Goal: Task Accomplishment & Management: Use online tool/utility

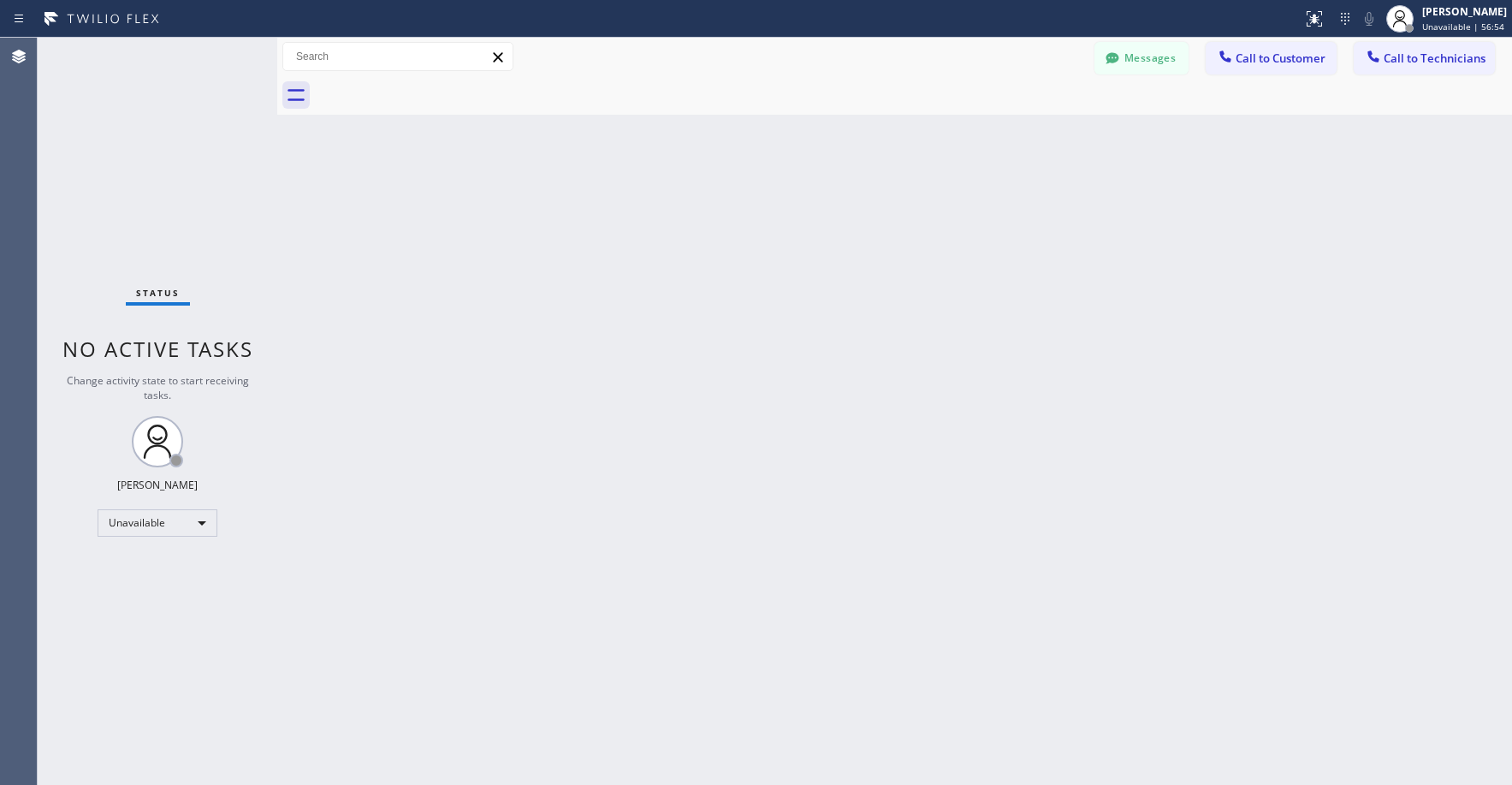
click at [129, 112] on div "Status No active tasks Change activity state to start receiving tasks. [PERSON_…" at bounding box center [157, 411] width 239 height 747
click at [124, 156] on div "Status No active tasks Change activity state to start receiving tasks. [PERSON_…" at bounding box center [157, 411] width 239 height 747
click at [190, 211] on div "Status No active tasks Change activity state to start receiving tasks. [PERSON_…" at bounding box center [157, 411] width 239 height 747
drag, startPoint x: 124, startPoint y: 124, endPoint x: 111, endPoint y: 229, distance: 105.8
click at [124, 126] on div "Status No active tasks Change activity state to start receiving tasks. [PERSON_…" at bounding box center [157, 411] width 239 height 747
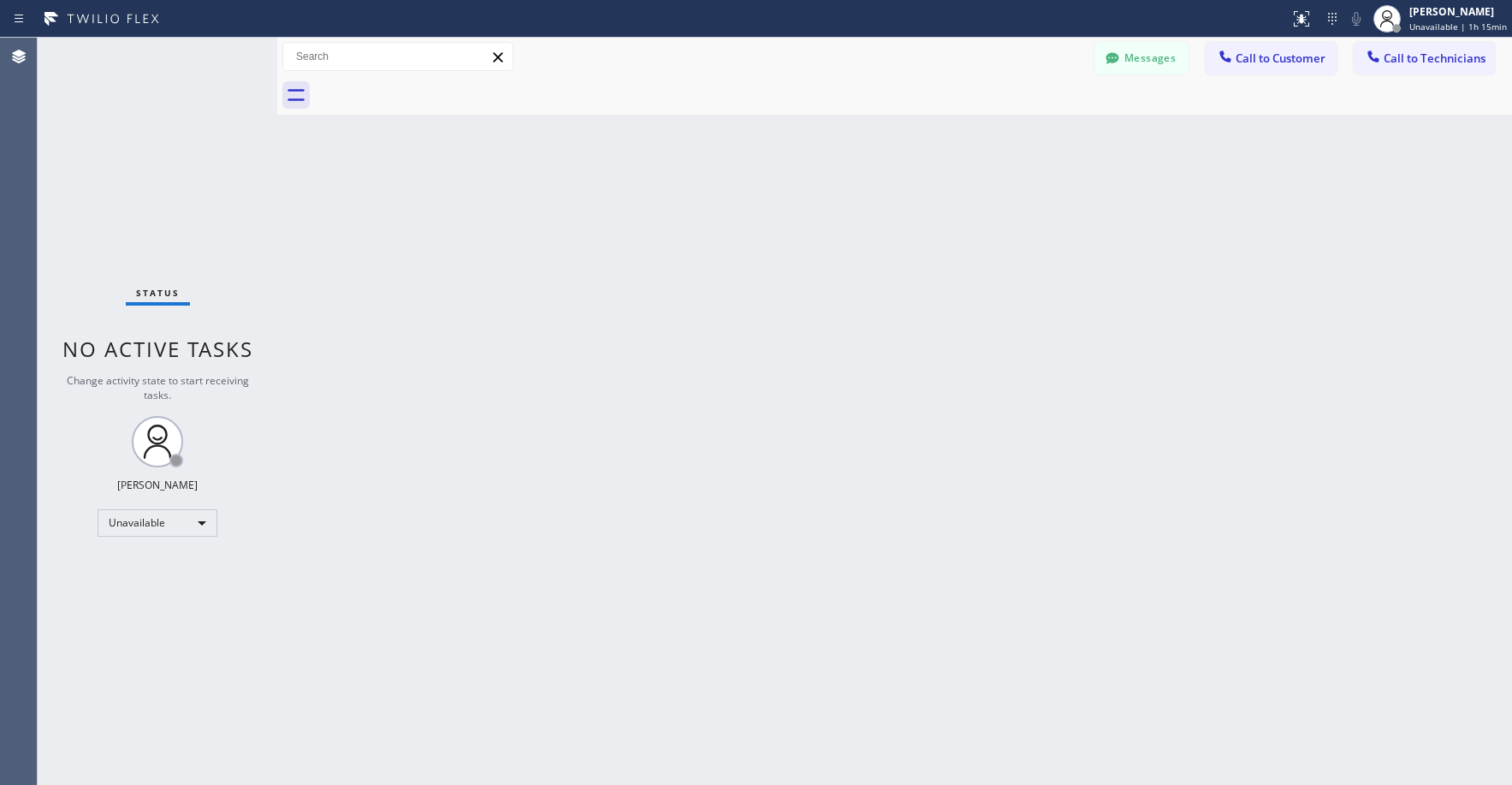
click at [163, 190] on div "Status No active tasks Change activity state to start receiving tasks. [PERSON_…" at bounding box center [157, 411] width 239 height 747
click at [138, 116] on div "Status No active tasks Change activity state to start receiving tasks. [PERSON_…" at bounding box center [157, 411] width 239 height 747
drag, startPoint x: 118, startPoint y: 137, endPoint x: 201, endPoint y: 295, distance: 178.5
click at [118, 138] on div "Status No active tasks Change activity state to start receiving tasks. [PERSON_…" at bounding box center [157, 411] width 239 height 747
drag, startPoint x: 171, startPoint y: 210, endPoint x: 124, endPoint y: 325, distance: 124.2
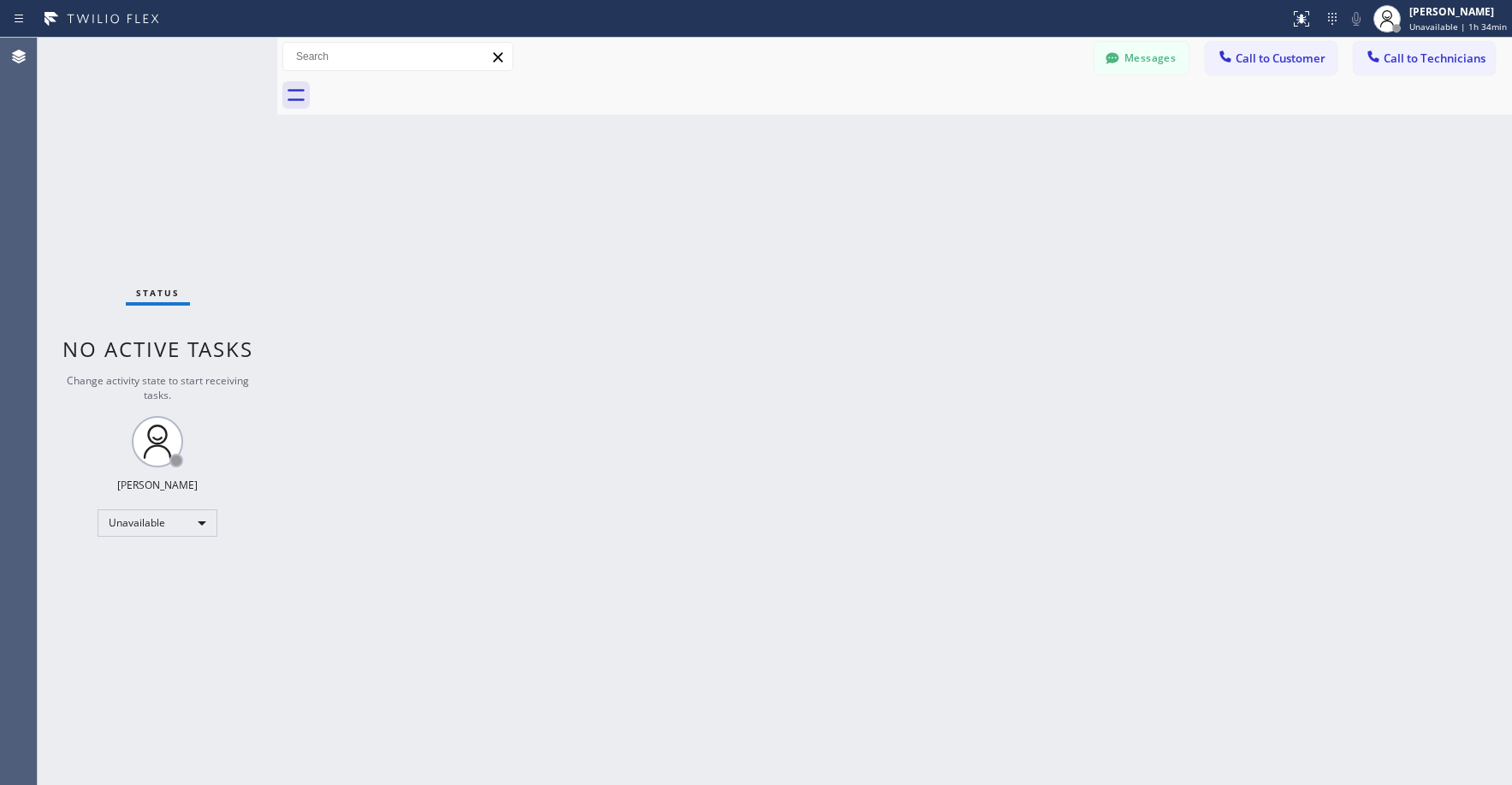
click at [171, 221] on div "Status No active tasks Change activity state to start receiving tasks. [PERSON_…" at bounding box center [157, 411] width 239 height 747
click at [138, 130] on div "Status No active tasks Change activity state to start receiving tasks. [PERSON_…" at bounding box center [157, 411] width 239 height 747
click at [566, 543] on div "Back to Dashboard Change Sender ID Customers Technicians HW [PERSON_NAME] [DATE…" at bounding box center [894, 411] width 1234 height 747
click at [184, 190] on div "Status No active tasks Change activity state to start receiving tasks. [PERSON_…" at bounding box center [157, 411] width 239 height 747
drag, startPoint x: 167, startPoint y: 143, endPoint x: 181, endPoint y: 303, distance: 160.6
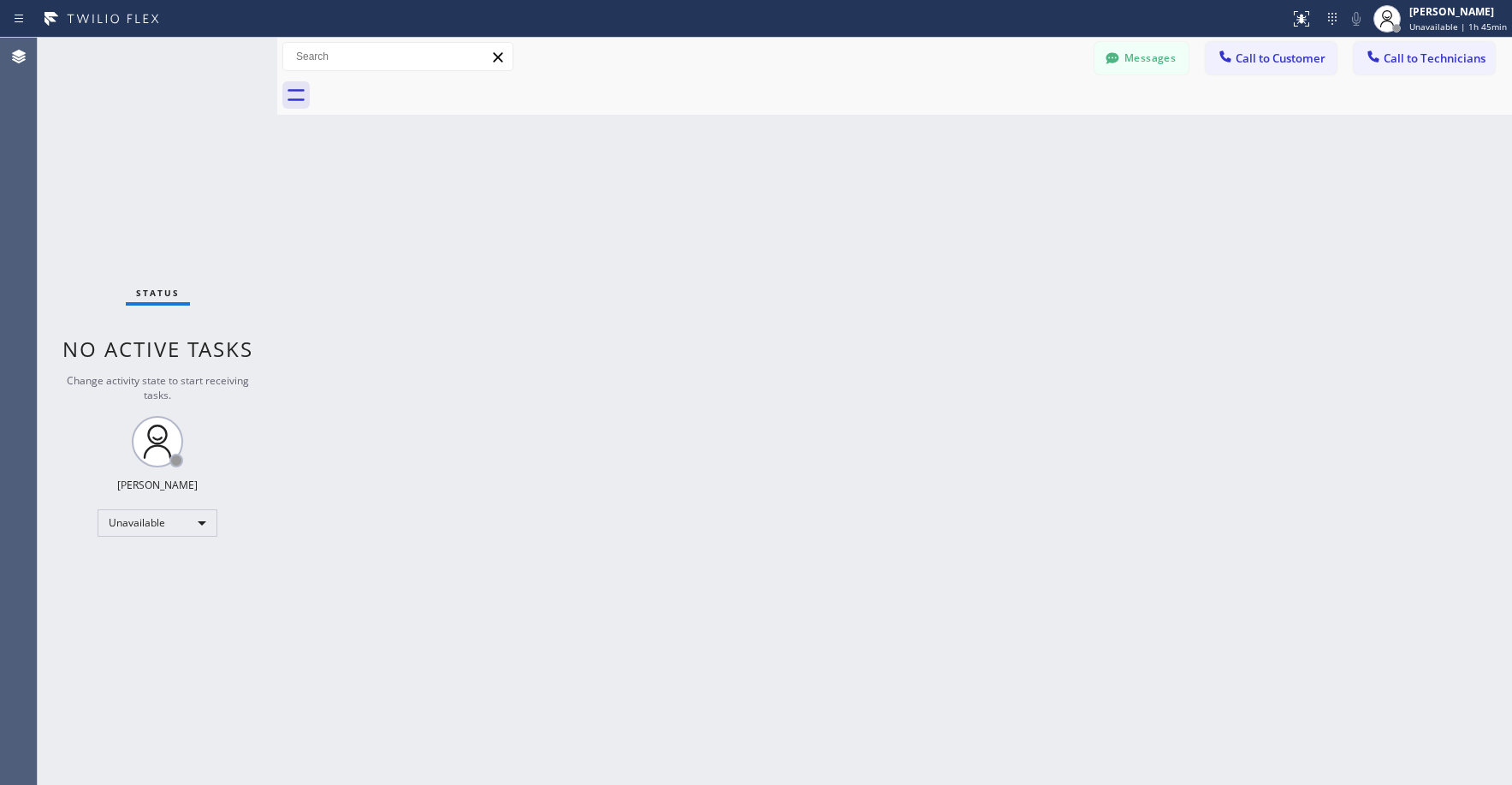
click at [168, 146] on div "Status No active tasks Change activity state to start receiving tasks. [PERSON_…" at bounding box center [157, 411] width 239 height 747
click at [149, 517] on div "Unavailable" at bounding box center [158, 522] width 120 height 28
click at [147, 611] on li "Break" at bounding box center [157, 611] width 116 height 21
click at [107, 147] on div "Status No active tasks Change activity state to start receiving tasks. [PERSON_…" at bounding box center [157, 411] width 239 height 747
